Goal: Information Seeking & Learning: Learn about a topic

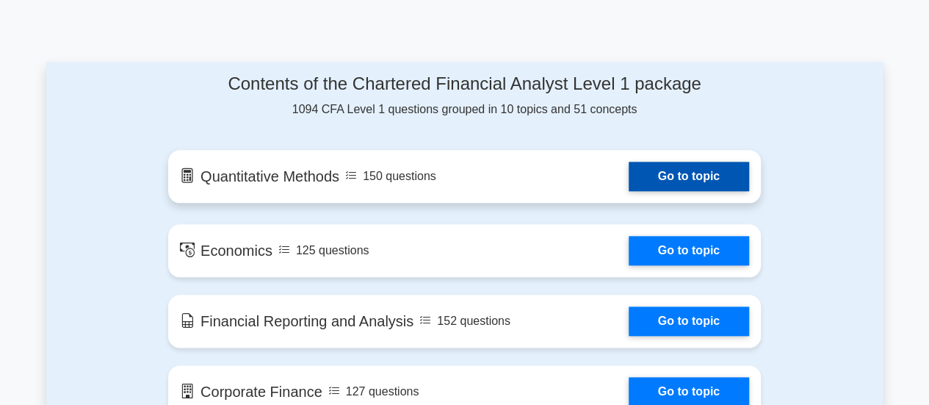
click at [629, 176] on link "Go to topic" at bounding box center [689, 176] width 120 height 29
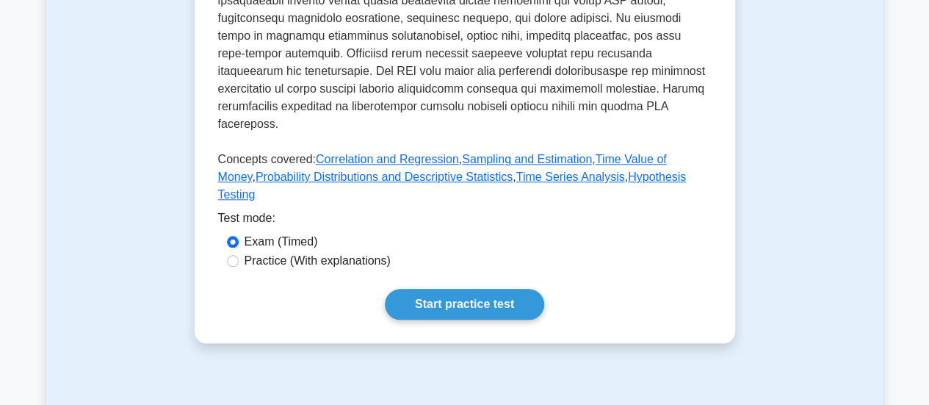
scroll to position [734, 0]
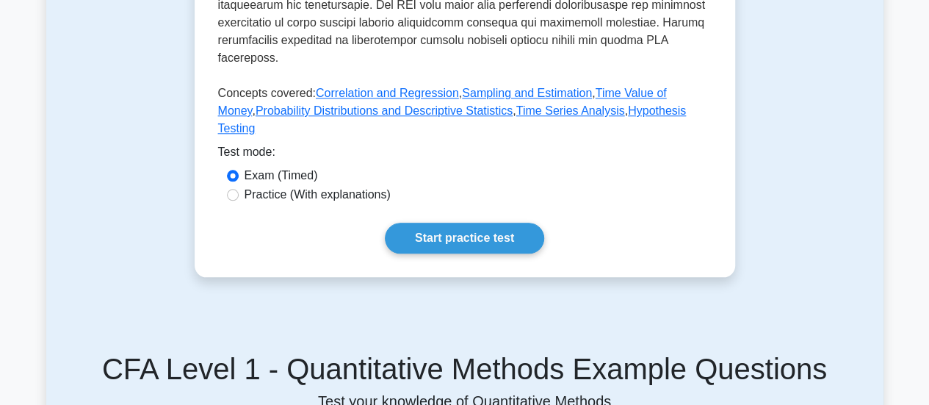
click at [254, 195] on label "Practice (With explanations)" at bounding box center [317, 195] width 146 height 18
click at [239, 195] on input "Practice (With explanations)" at bounding box center [233, 195] width 12 height 12
radio input "true"
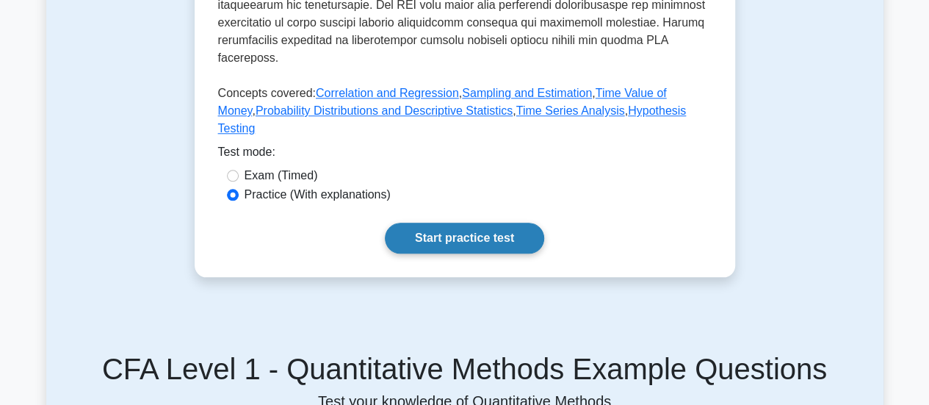
click at [441, 236] on link "Start practice test" at bounding box center [464, 237] width 159 height 31
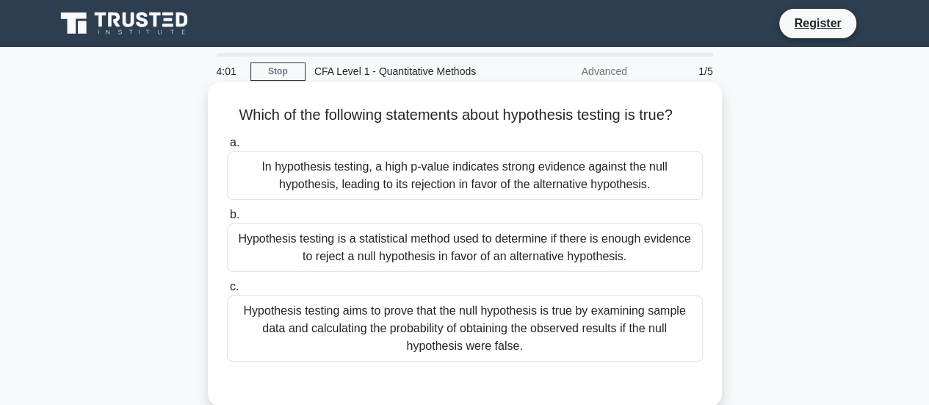
click at [404, 247] on div "Hypothesis testing is a statistical method used to determine if there is enough…" at bounding box center [465, 247] width 476 height 48
click at [227, 220] on input "b. Hypothesis testing is a statistical method used to determine if there is eno…" at bounding box center [227, 215] width 0 height 10
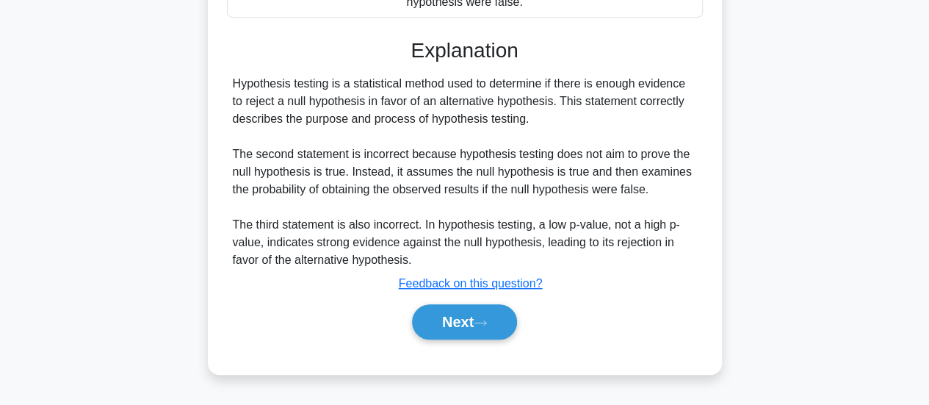
scroll to position [367, 0]
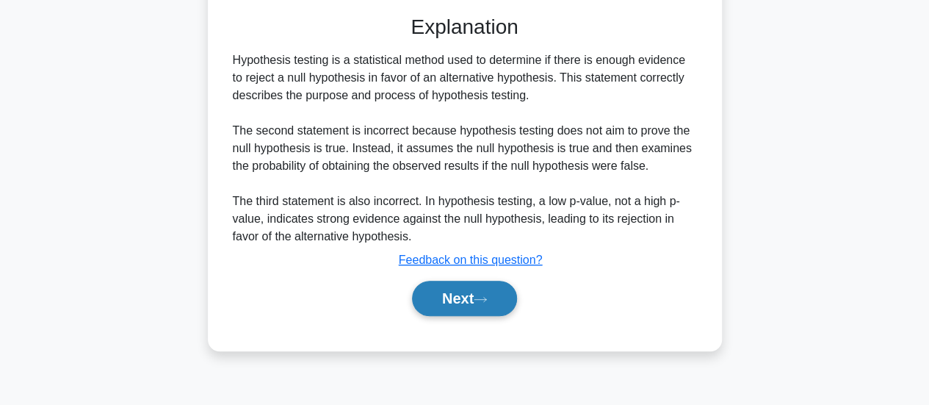
click at [467, 297] on button "Next" at bounding box center [464, 297] width 105 height 35
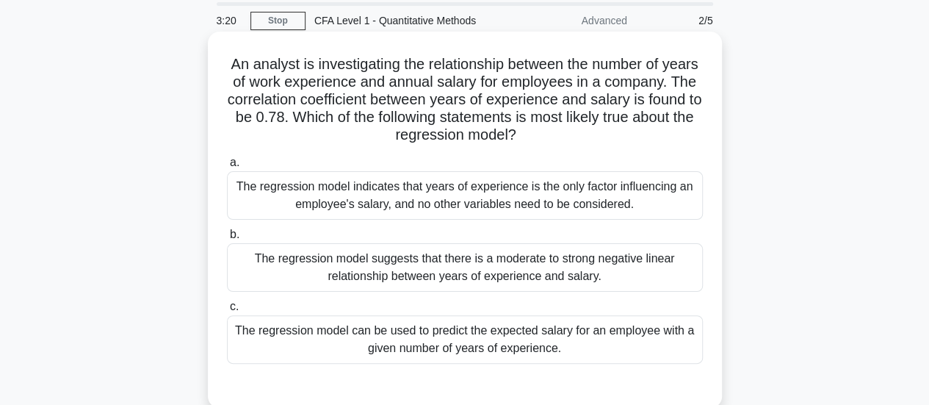
scroll to position [73, 0]
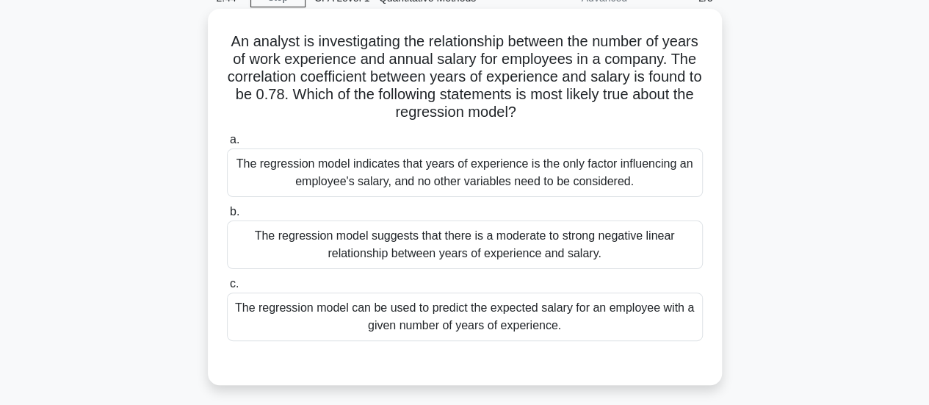
click at [512, 263] on div "The regression model suggests that there is a moderate to strong negative linea…" at bounding box center [465, 244] width 476 height 48
click at [227, 217] on input "b. The regression model suggests that there is a moderate to strong negative li…" at bounding box center [227, 212] width 0 height 10
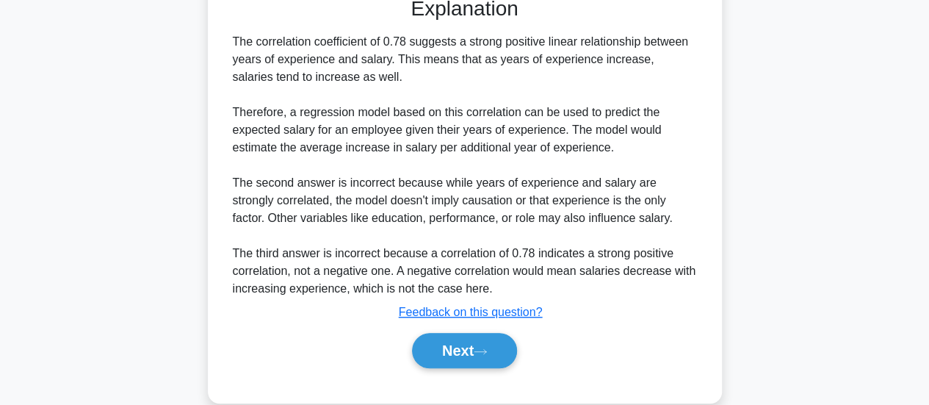
scroll to position [464, 0]
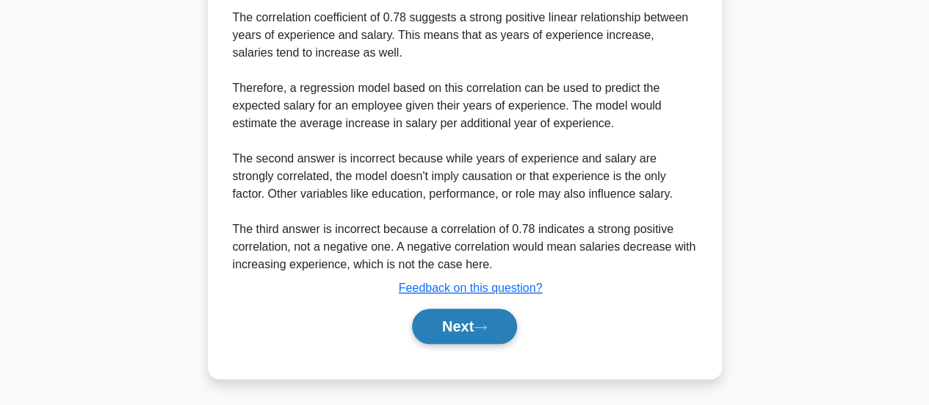
click at [497, 318] on button "Next" at bounding box center [464, 325] width 105 height 35
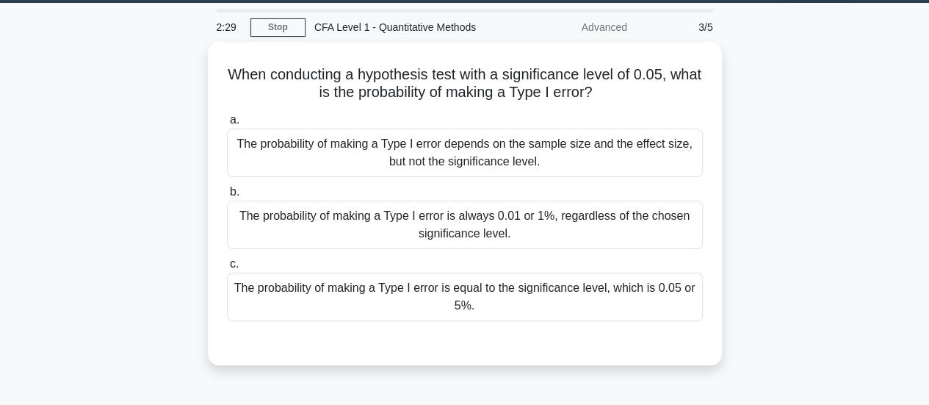
scroll to position [21, 0]
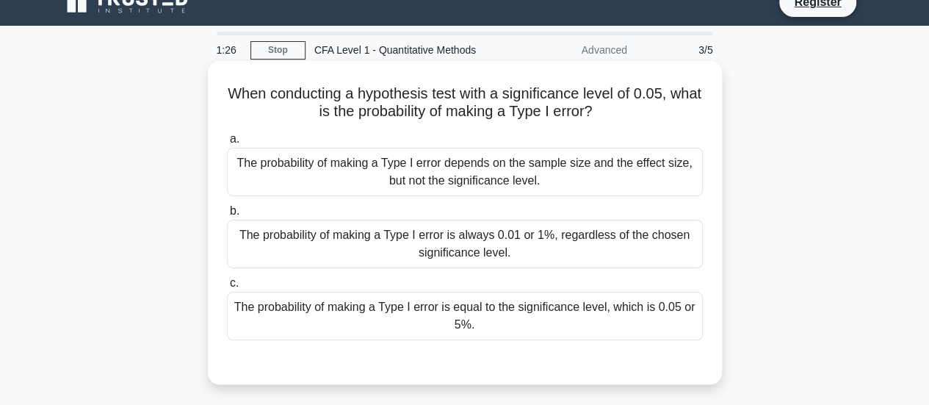
click at [541, 237] on div "The probability of making a Type I error is always 0.01 or 1%, regardless of th…" at bounding box center [465, 244] width 476 height 48
click at [227, 216] on input "b. The probability of making a Type I error is always 0.01 or 1%, regardless of…" at bounding box center [227, 211] width 0 height 10
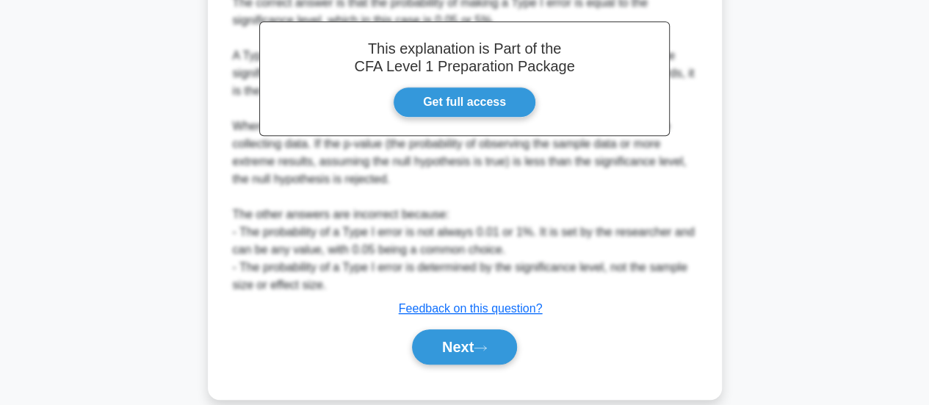
scroll to position [446, 0]
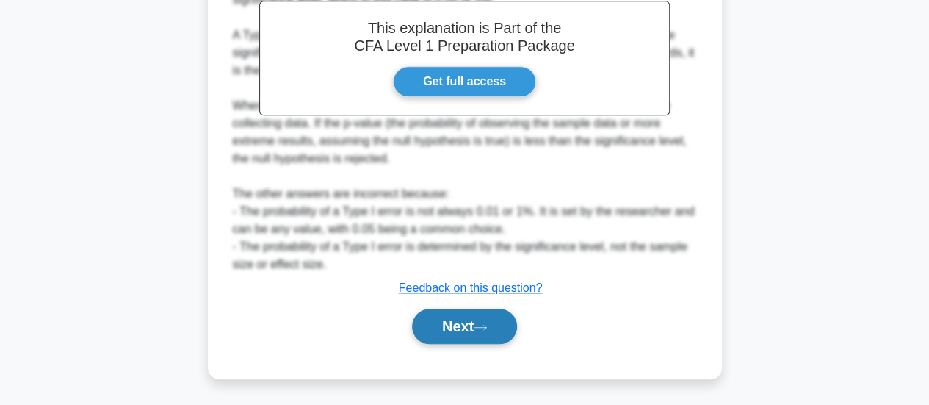
click at [499, 314] on button "Next" at bounding box center [464, 325] width 105 height 35
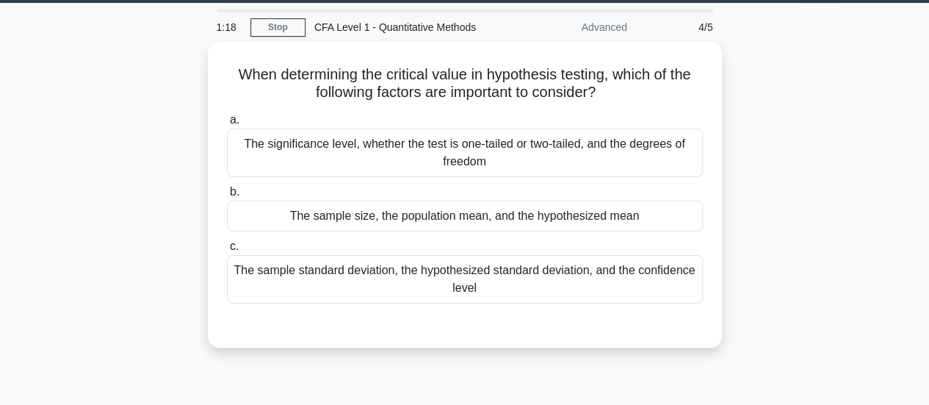
scroll to position [21, 0]
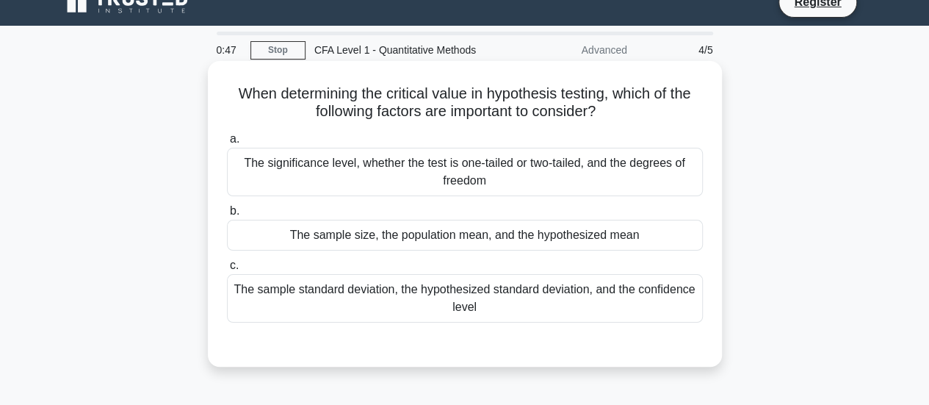
drag, startPoint x: 615, startPoint y: 92, endPoint x: 615, endPoint y: 108, distance: 16.2
click at [615, 108] on h5 "When determining the critical value in hypothesis testing, which of the followi…" at bounding box center [464, 102] width 479 height 37
click at [534, 243] on div "The sample size, the population mean, and the hypothesized mean" at bounding box center [465, 235] width 476 height 31
click at [227, 216] on input "b. The sample size, the population mean, and the hypothesized mean" at bounding box center [227, 211] width 0 height 10
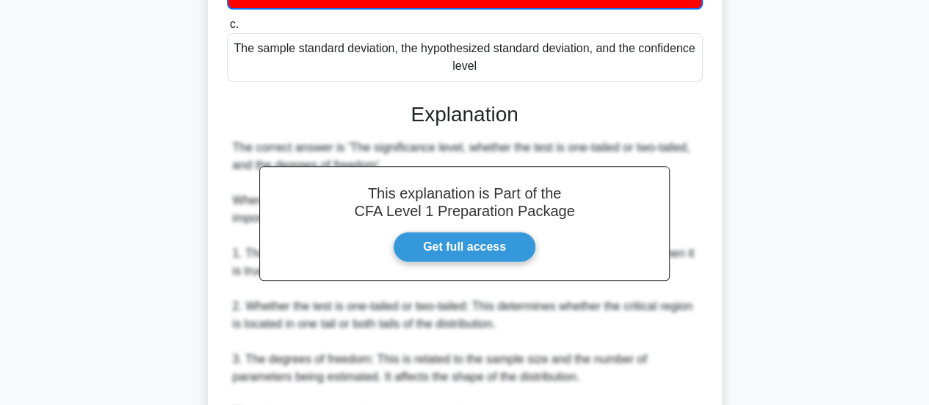
scroll to position [315, 0]
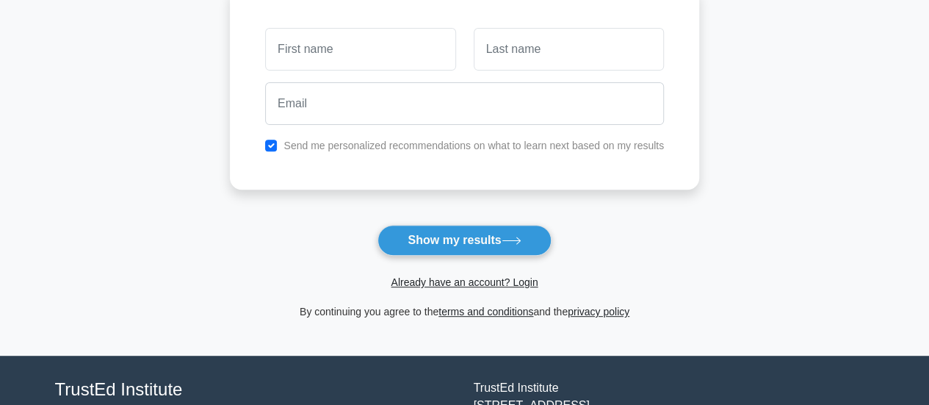
scroll to position [294, 0]
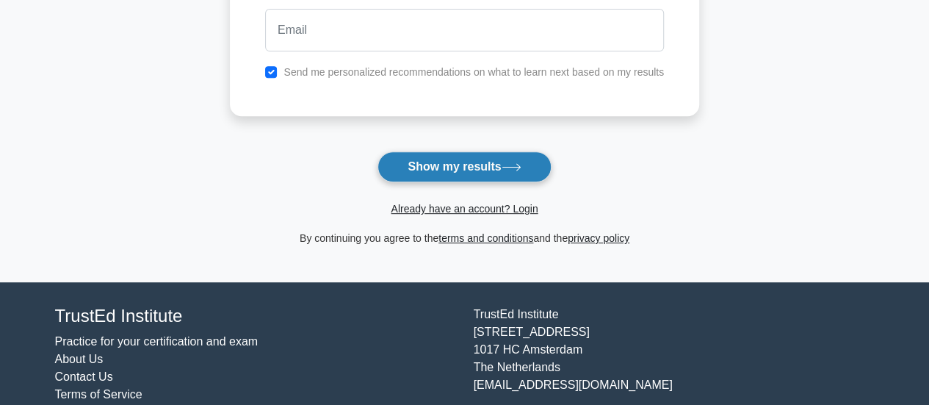
click at [449, 166] on button "Show my results" at bounding box center [463, 166] width 173 height 31
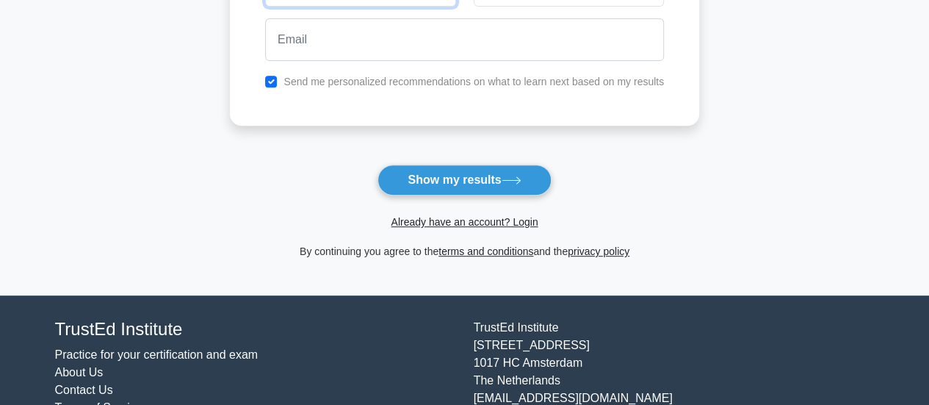
scroll to position [286, 0]
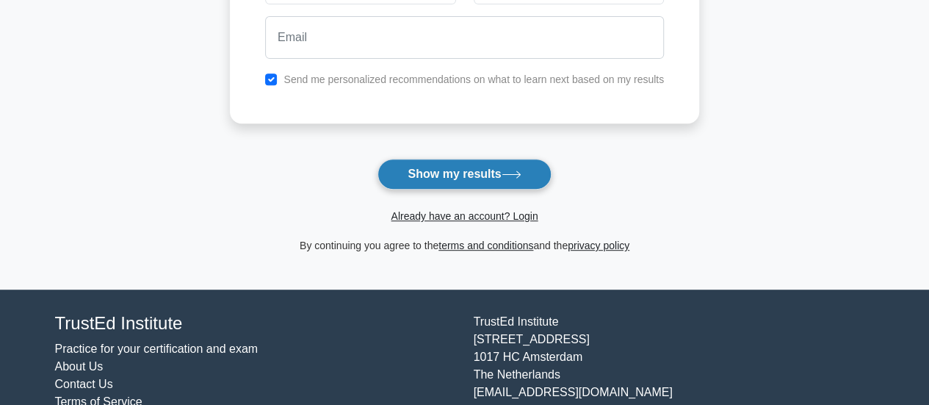
click at [539, 178] on button "Show my results" at bounding box center [463, 174] width 173 height 31
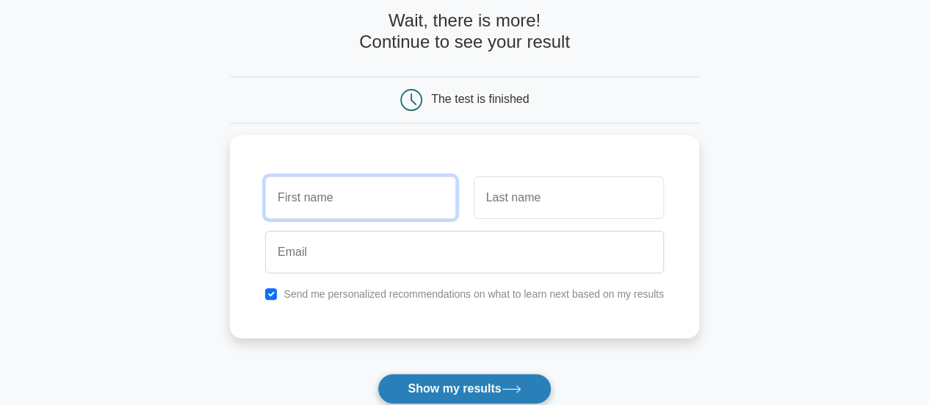
scroll to position [66, 0]
